Goal: Task Accomplishment & Management: Complete application form

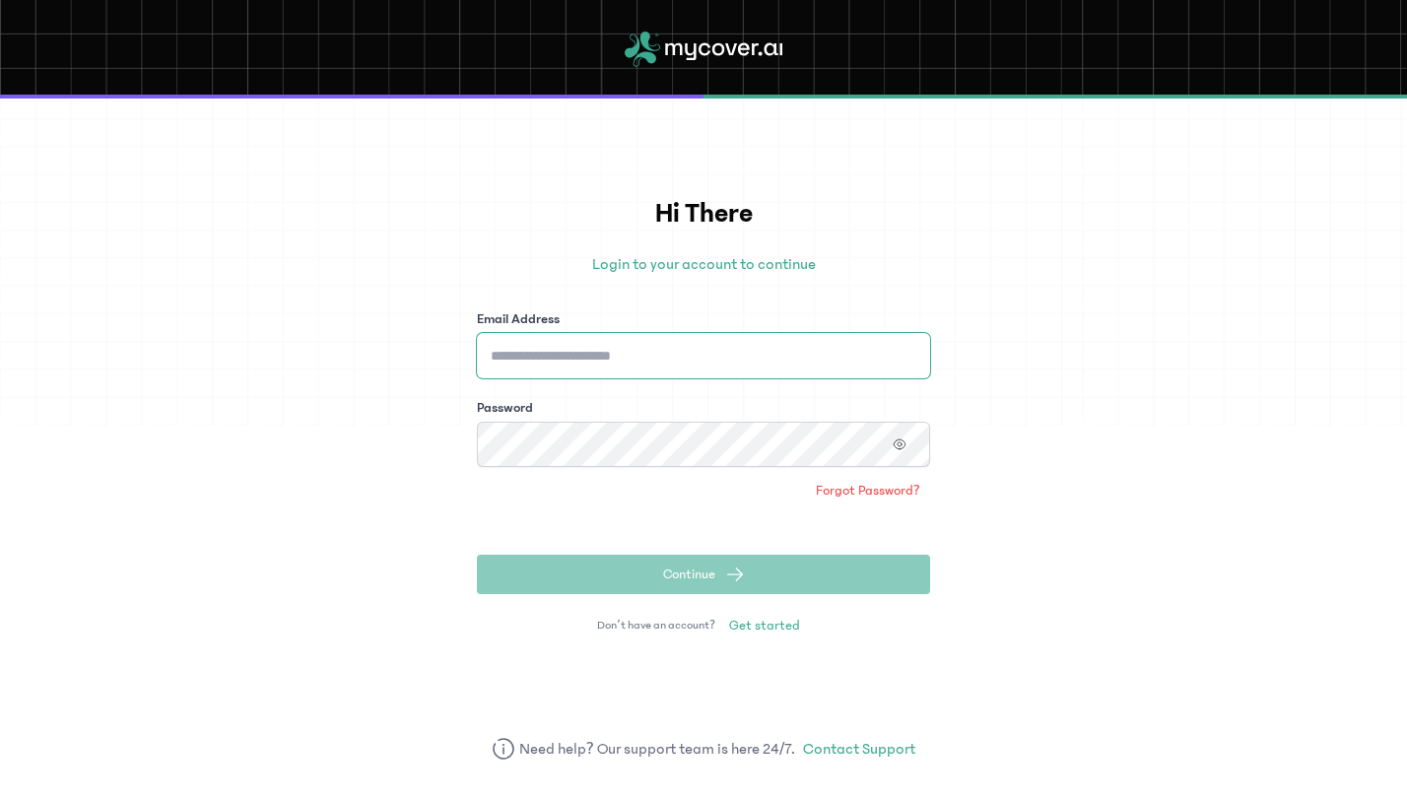
type input "**********"
click at [723, 578] on button "Continue" at bounding box center [703, 574] width 453 height 39
type input "**********"
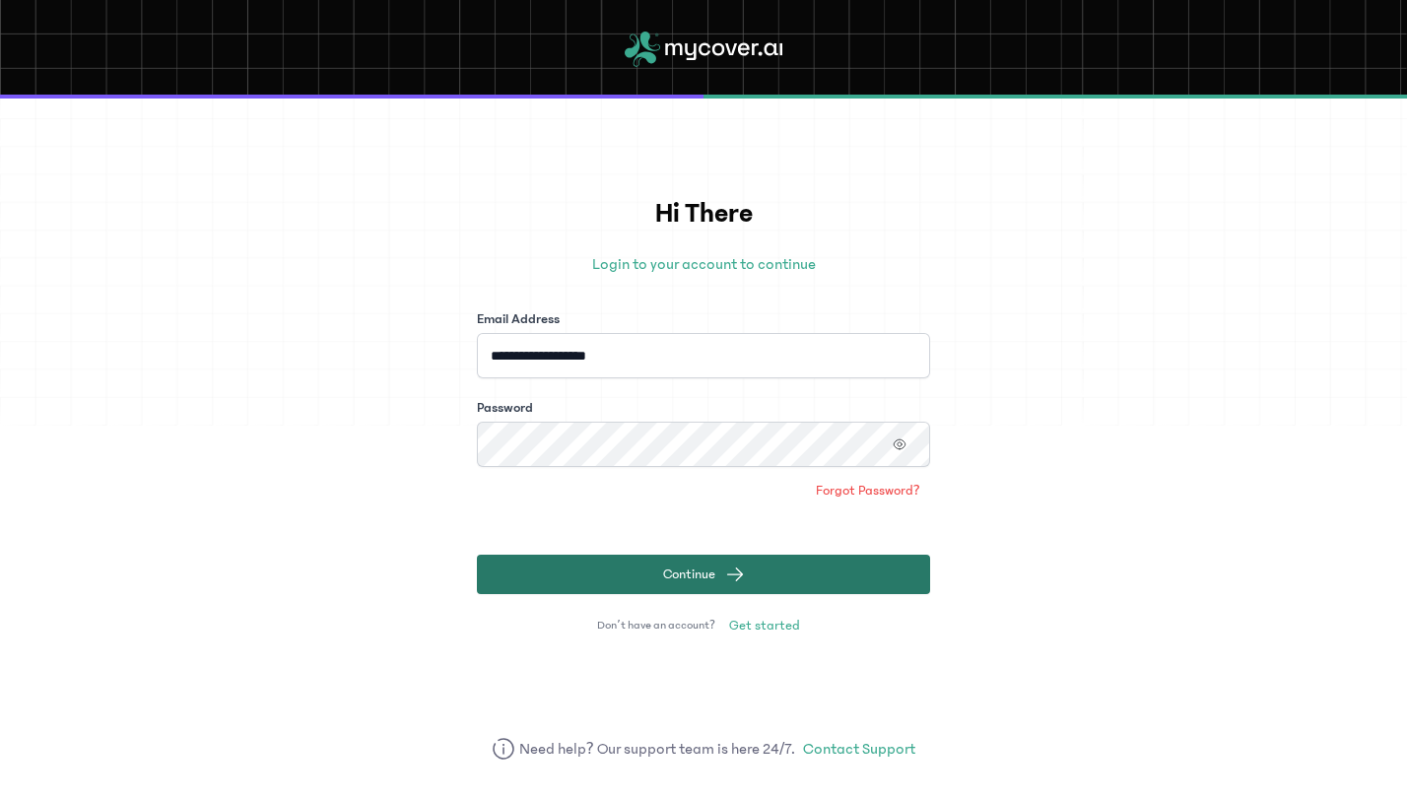
click at [699, 568] on span "Continue" at bounding box center [689, 575] width 52 height 20
